Goal: Task Accomplishment & Management: Complete application form

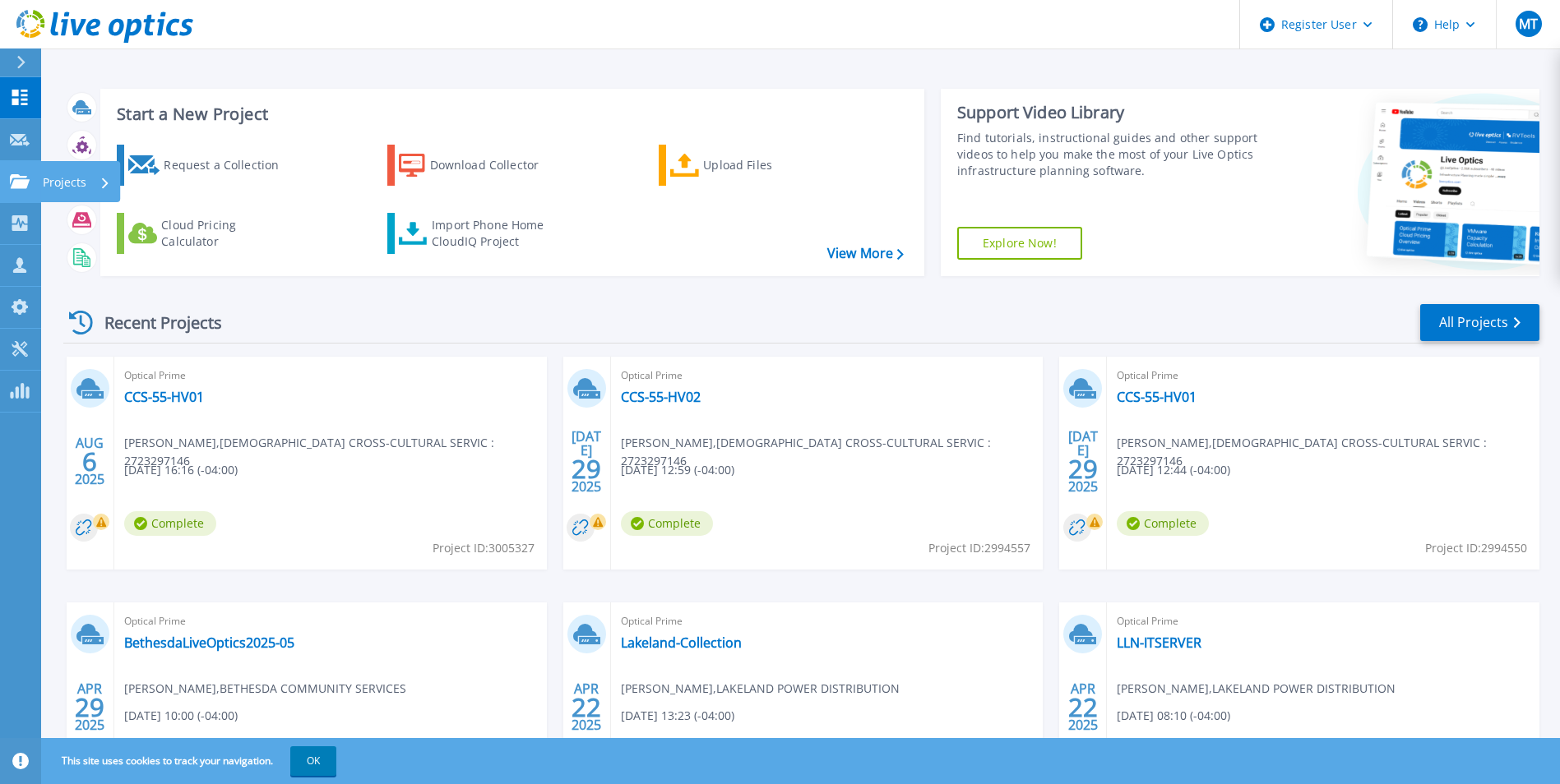
click at [15, 195] on link "Projects Projects" at bounding box center [21, 182] width 41 height 42
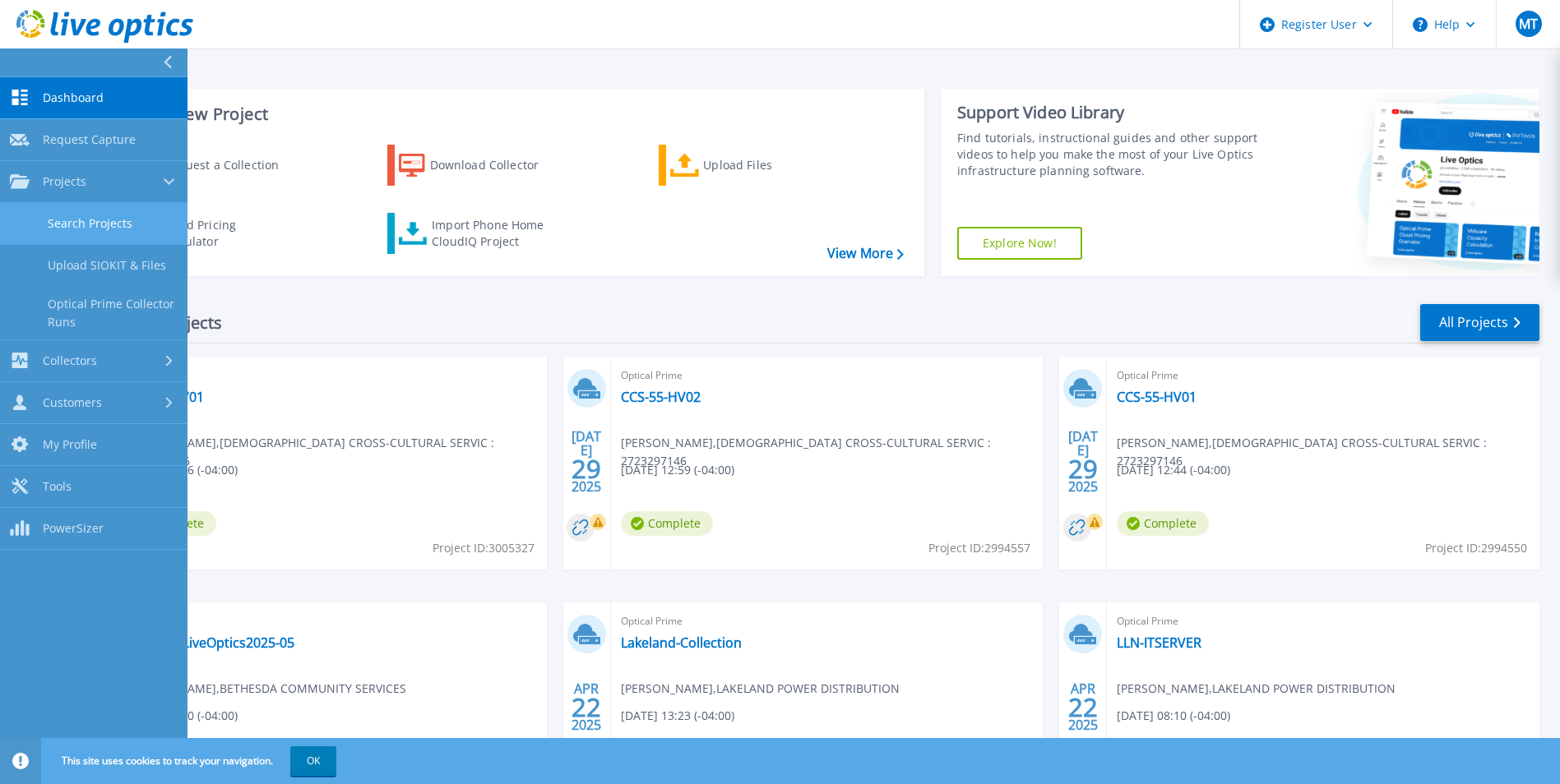
click at [102, 218] on link "Search Projects" at bounding box center [93, 224] width 188 height 42
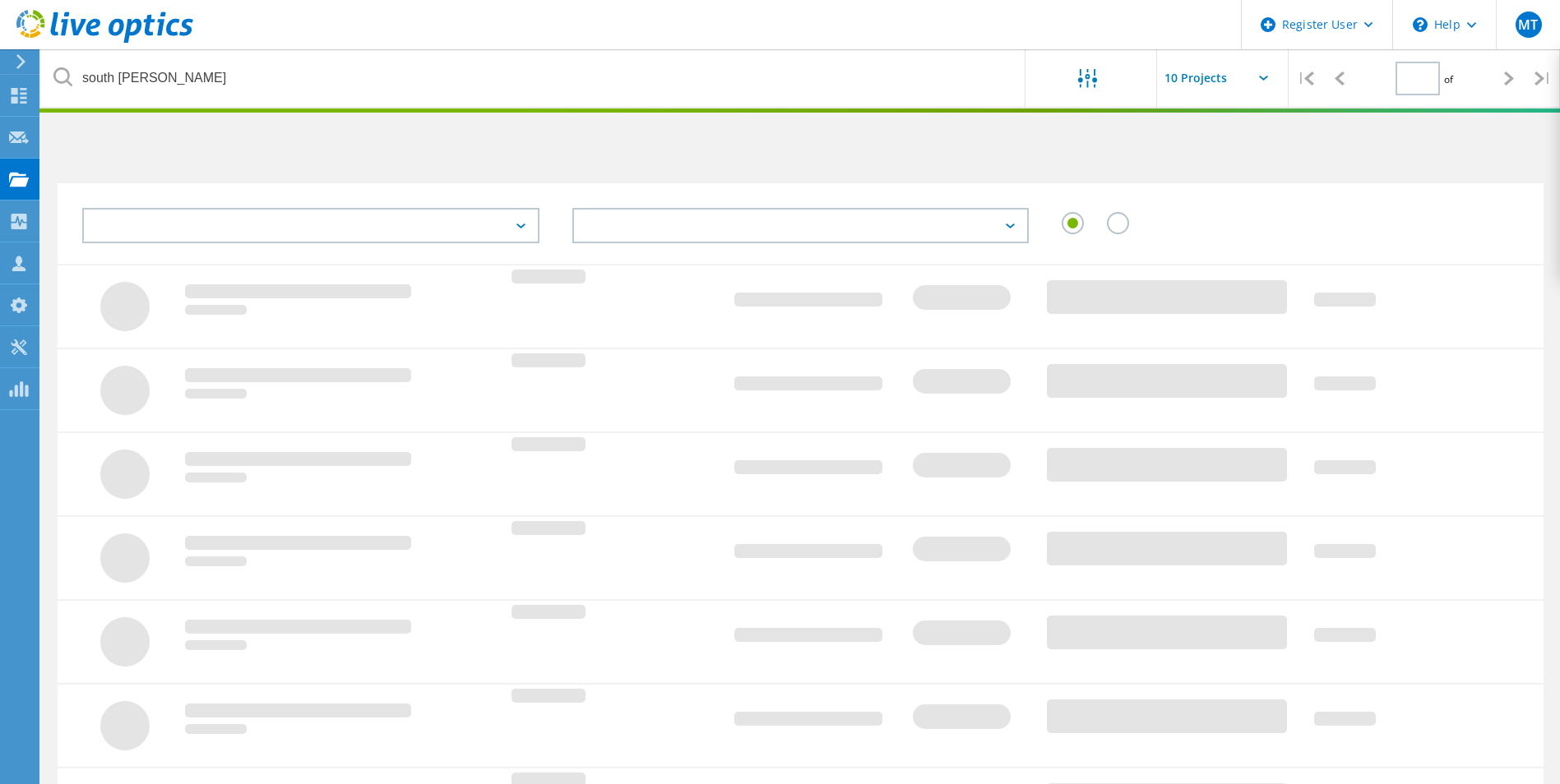
type input "1"
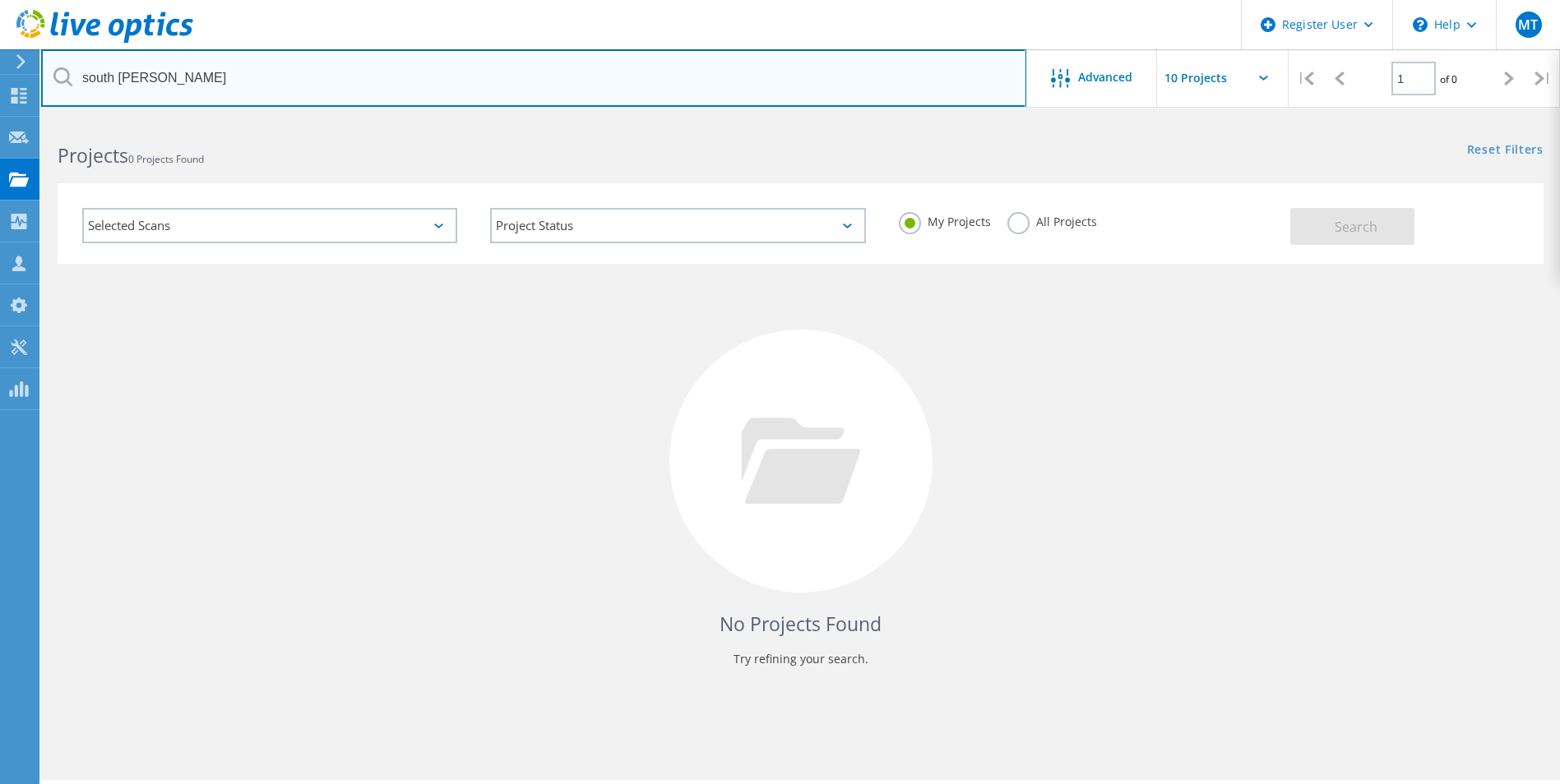
drag, startPoint x: 343, startPoint y: 78, endPoint x: 391, endPoint y: 83, distance: 48.3
click at [343, 77] on input "south bruce grey" at bounding box center [534, 78] width 985 height 58
type input "s"
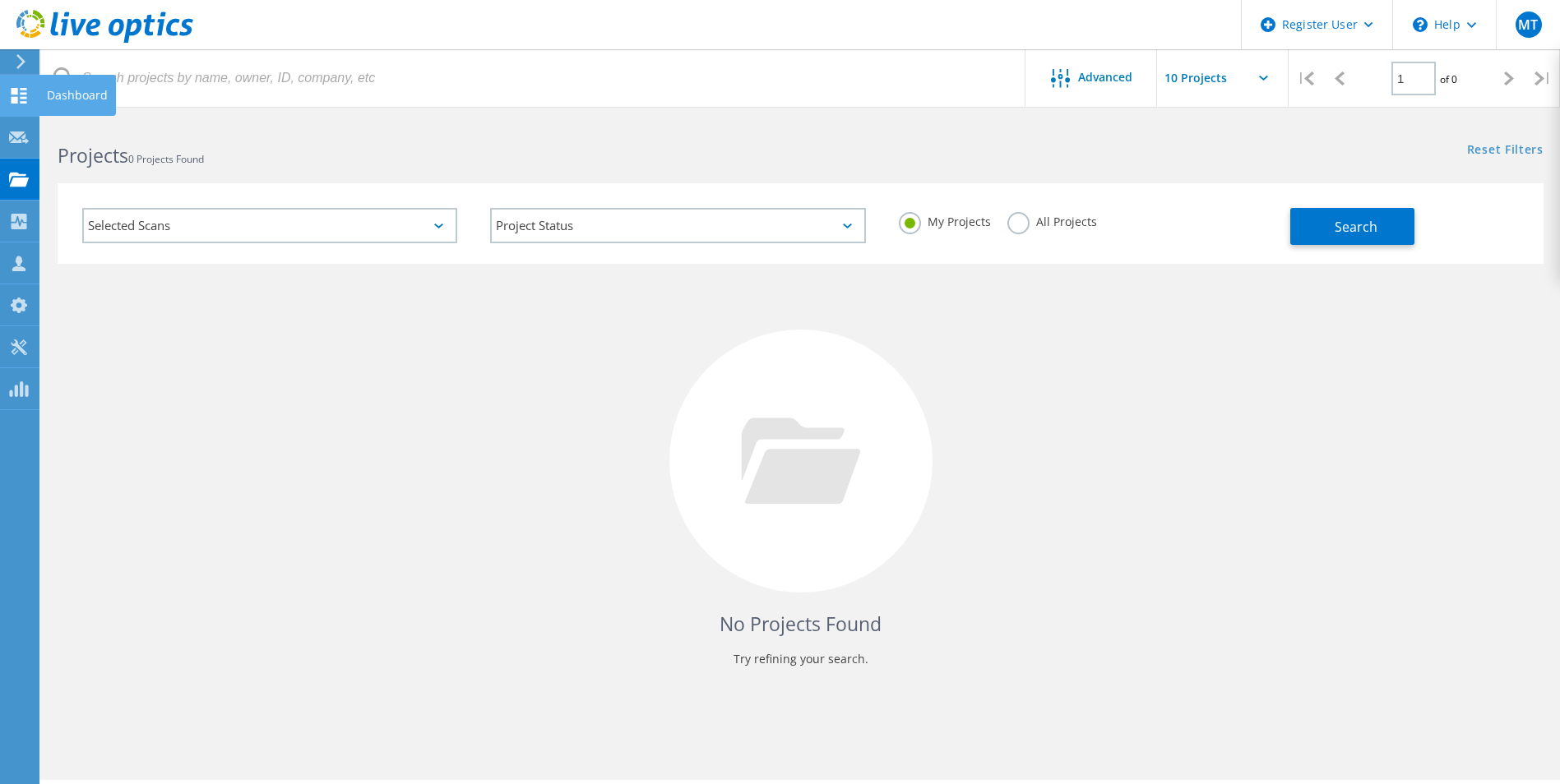
click at [23, 99] on icon at bounding box center [19, 95] width 20 height 16
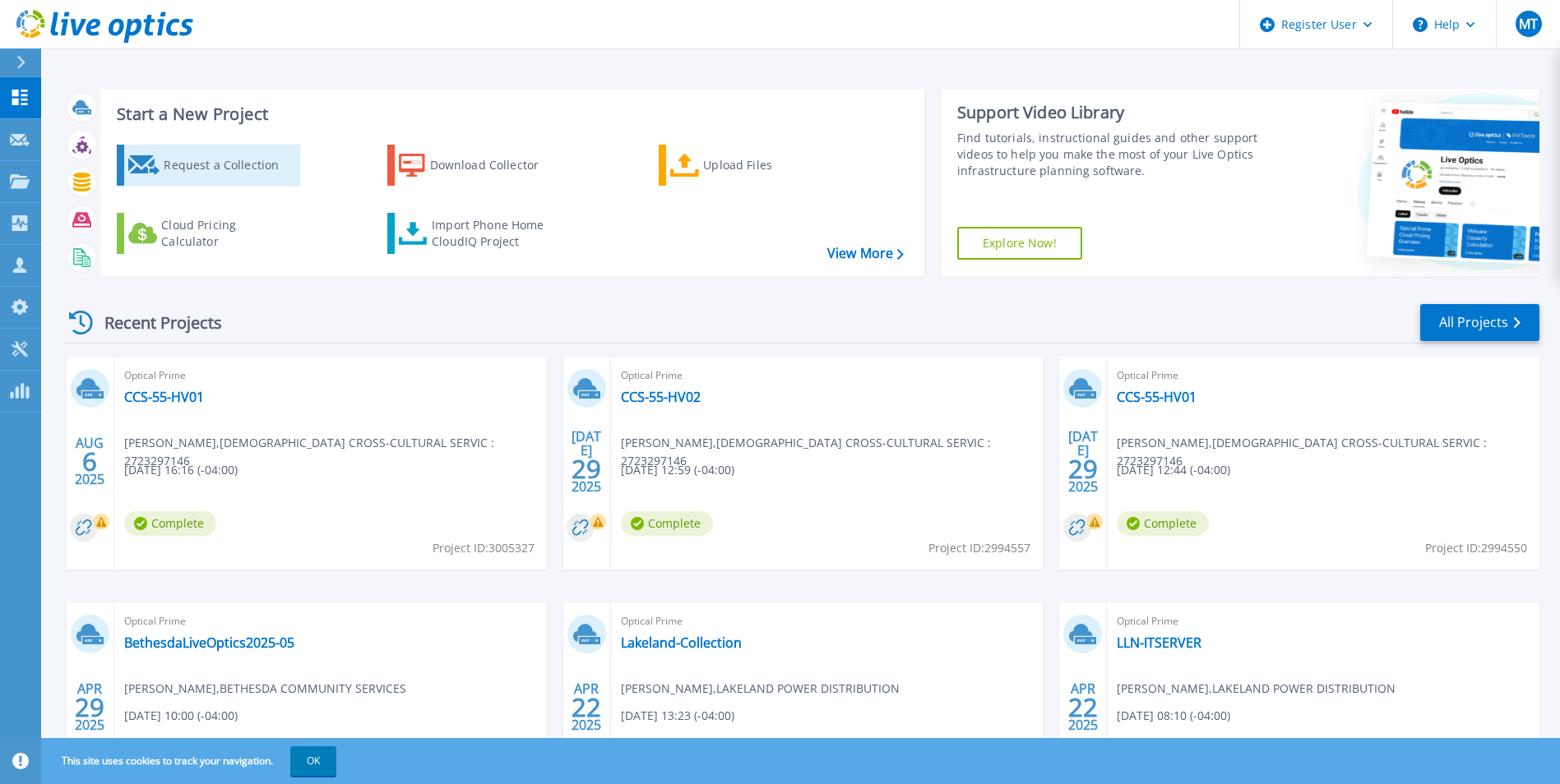
click at [230, 159] on div "Request a Collection" at bounding box center [229, 164] width 132 height 32
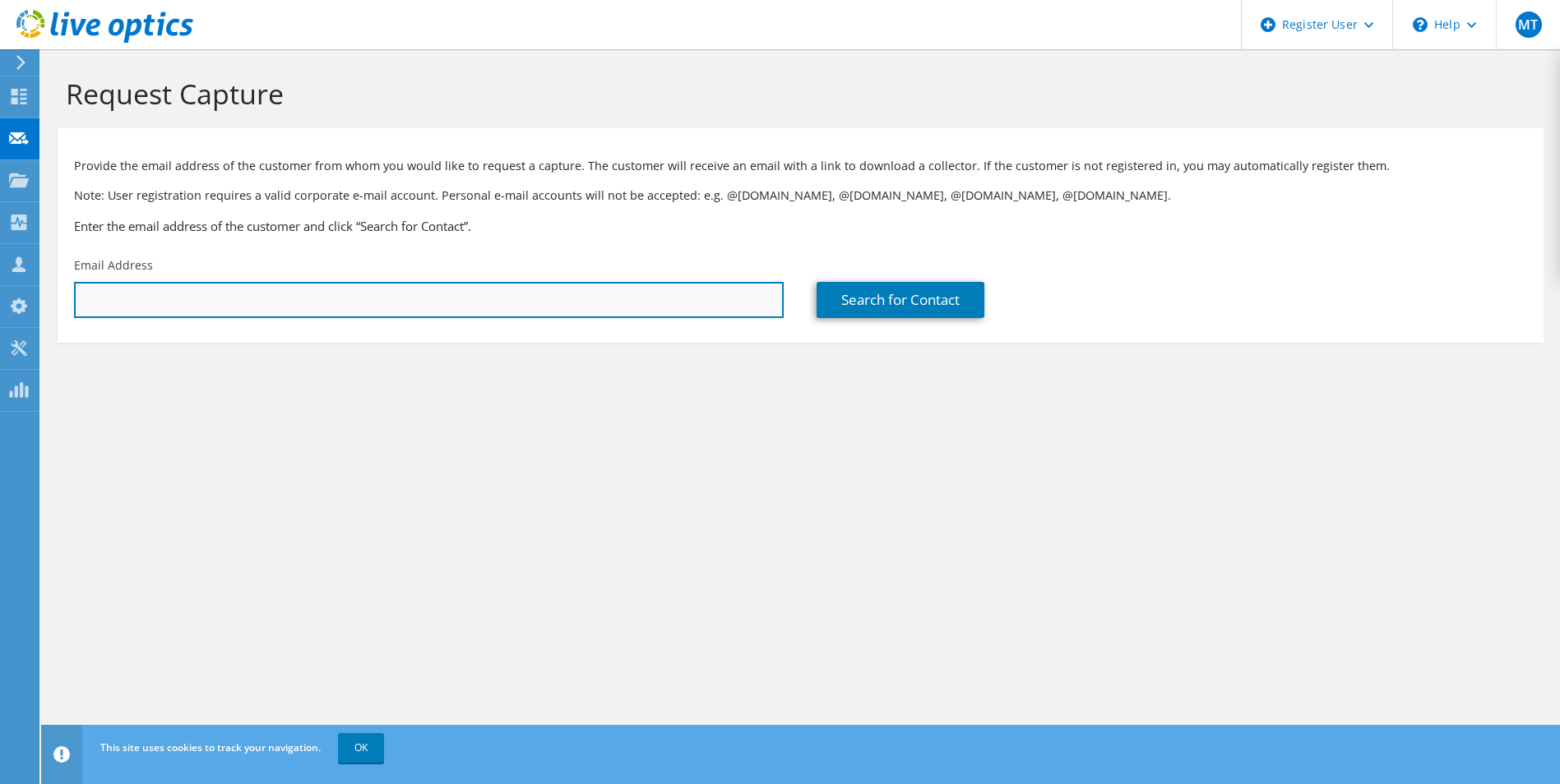
click at [366, 314] on input "text" at bounding box center [429, 300] width 710 height 36
click at [221, 302] on input "text" at bounding box center [429, 300] width 710 height 36
paste input "Matt.Kohut@niagarapolice.ca"
type input "Matt.Kohut@niagarapolice.ca"
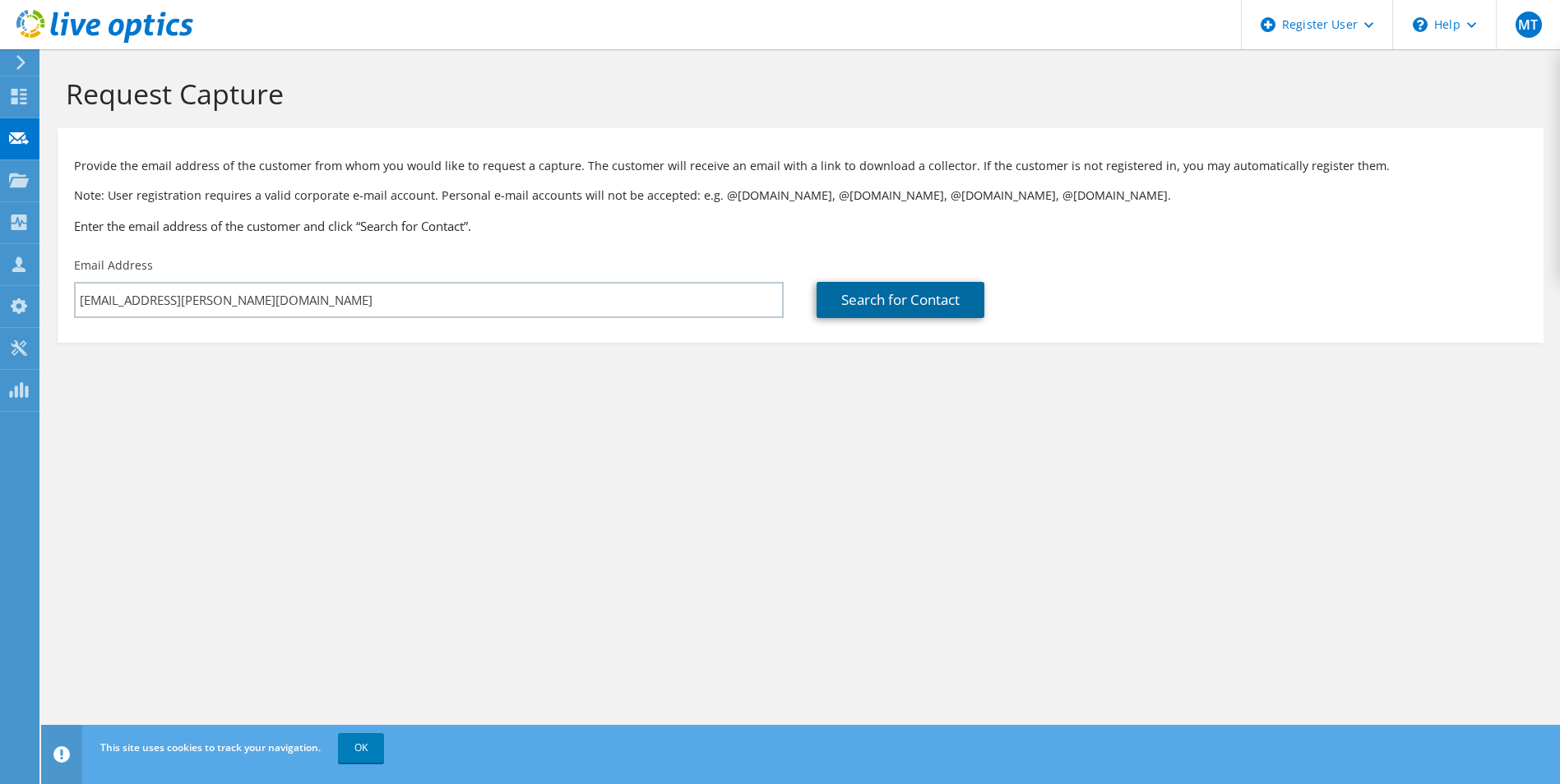
click at [867, 305] on link "Search for Contact" at bounding box center [900, 300] width 168 height 36
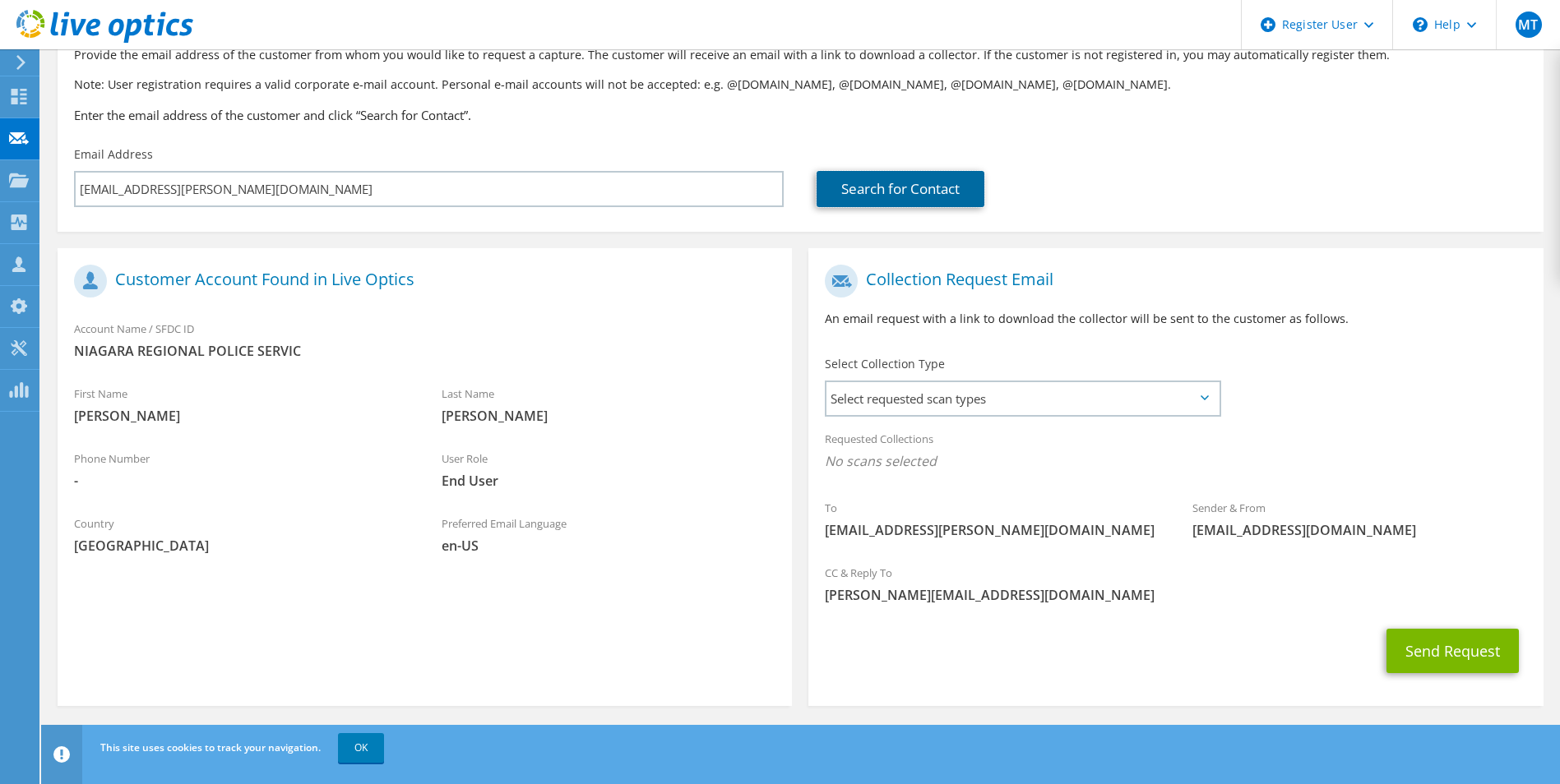
scroll to position [115, 0]
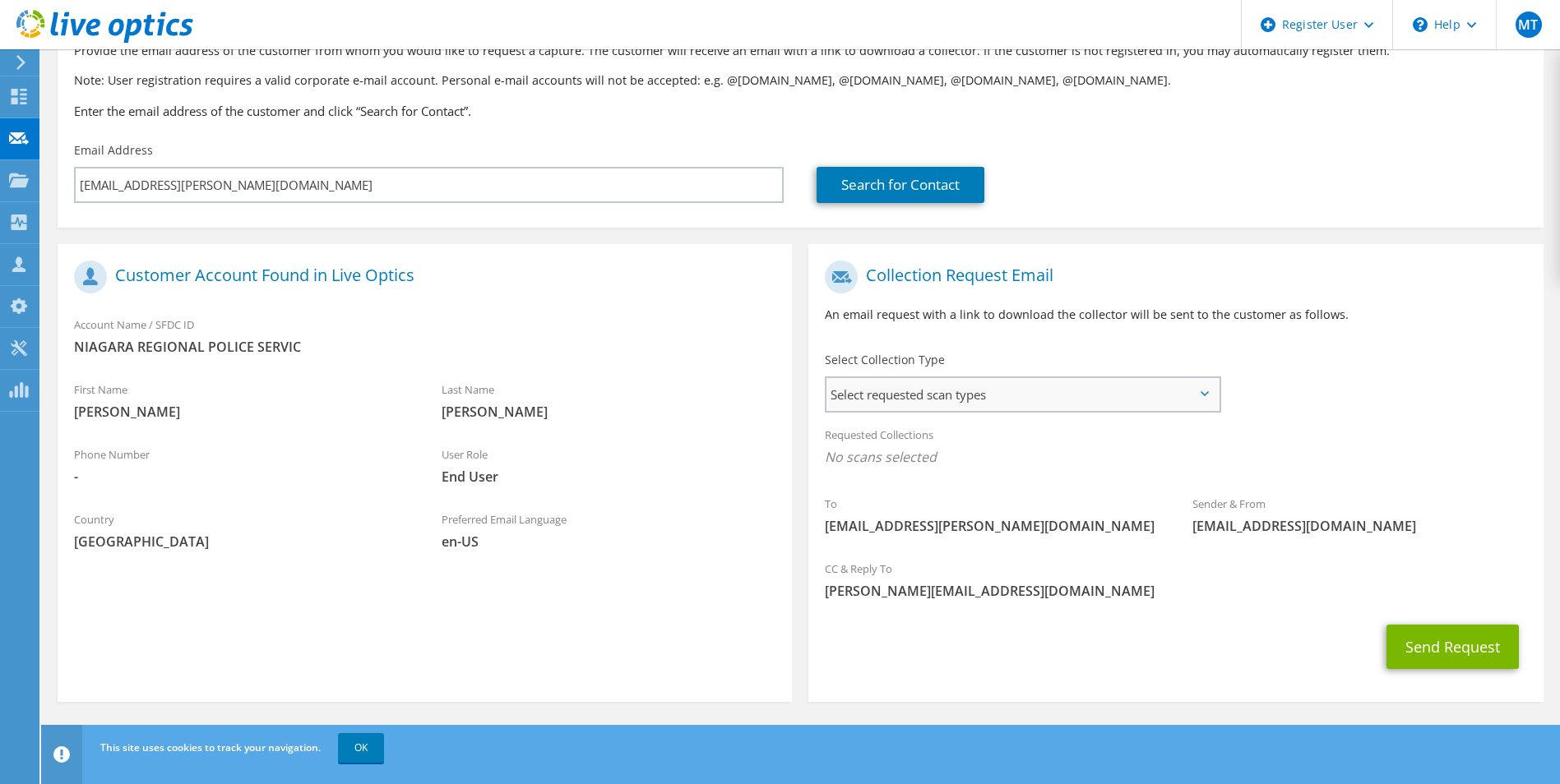
click at [838, 388] on span "Select requested scan types" at bounding box center [1022, 394] width 391 height 32
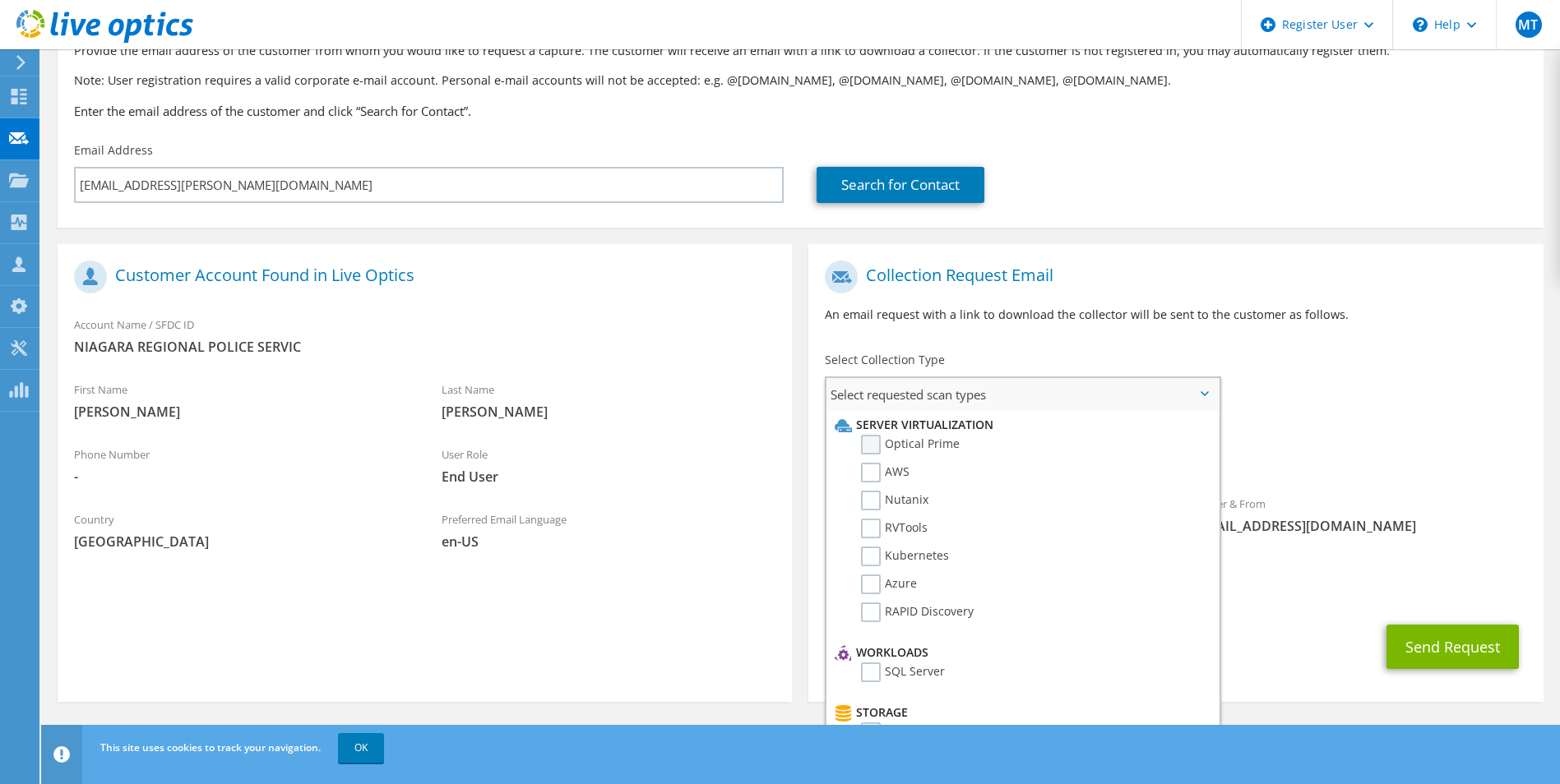
click at [867, 447] on label "Optical Prime" at bounding box center [910, 444] width 98 height 20
click at [0, 0] on input "Optical Prime" at bounding box center [0, 0] width 0 height 0
click at [1331, 442] on div "Requested Collections No scans selected Optical Prime" at bounding box center [1175, 450] width 734 height 66
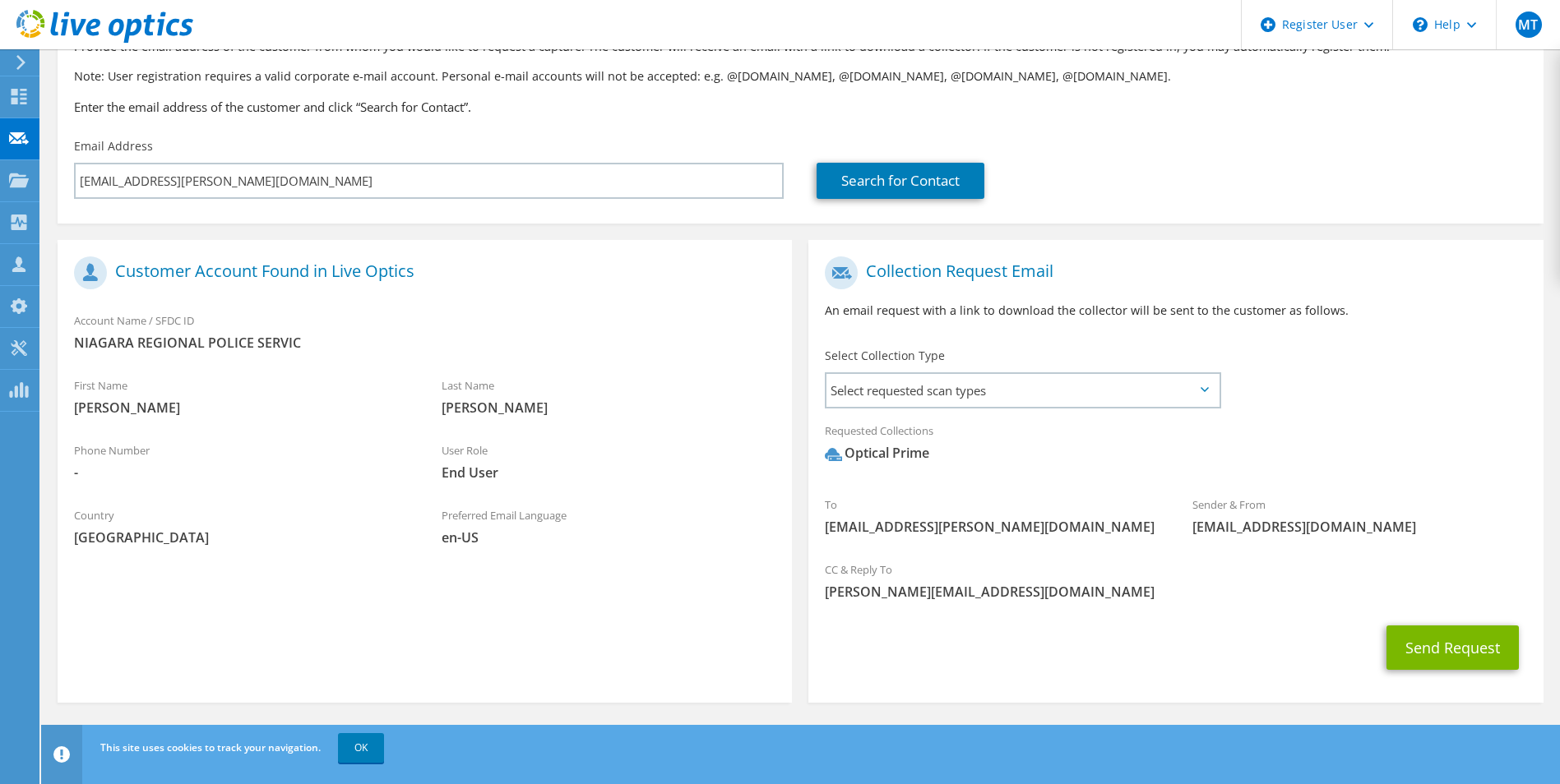
scroll to position [120, 0]
click at [1459, 628] on button "Send Request" at bounding box center [1452, 646] width 133 height 44
